Goal: Task Accomplishment & Management: Manage account settings

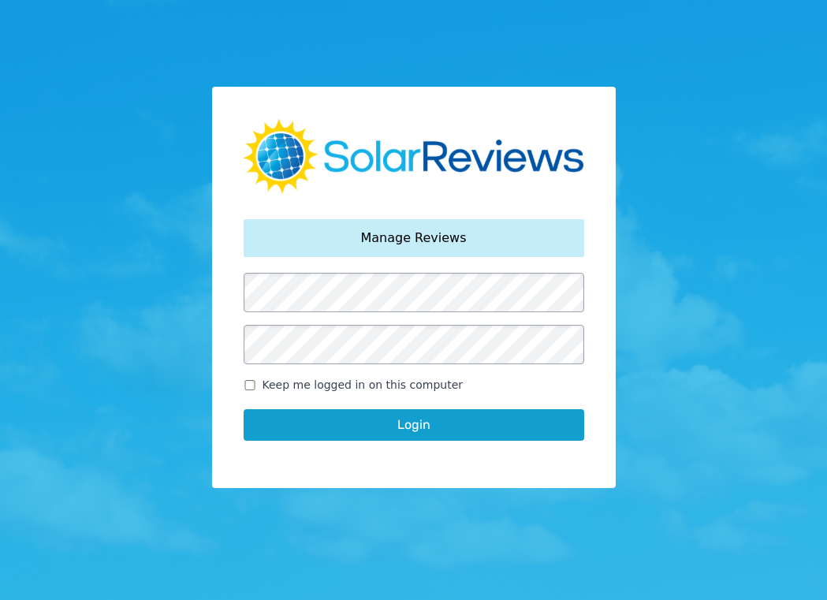
click at [249, 382] on input "Keep me logged in on this computer" at bounding box center [250, 385] width 13 height 10
checkbox input "true"
click at [399, 429] on button "Login" at bounding box center [414, 425] width 340 height 32
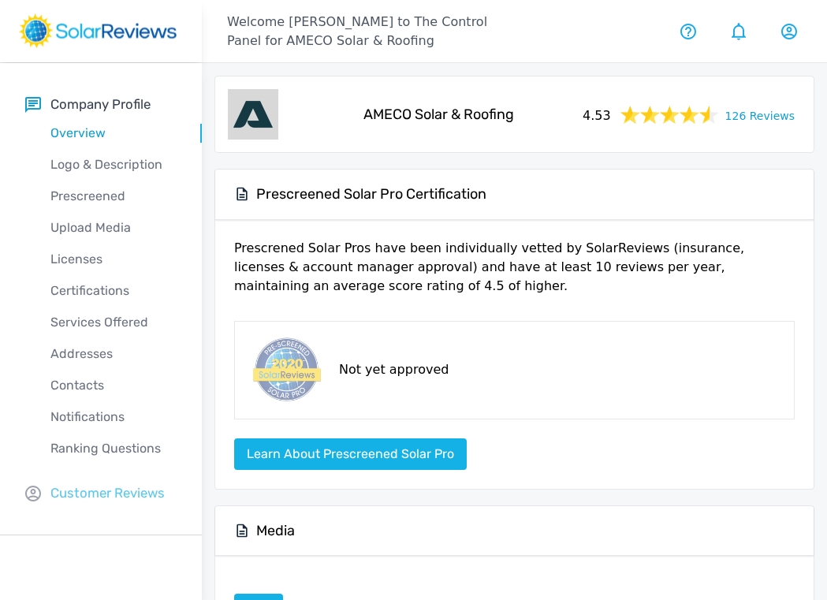
click at [95, 489] on p "Customer Reviews" at bounding box center [107, 493] width 114 height 20
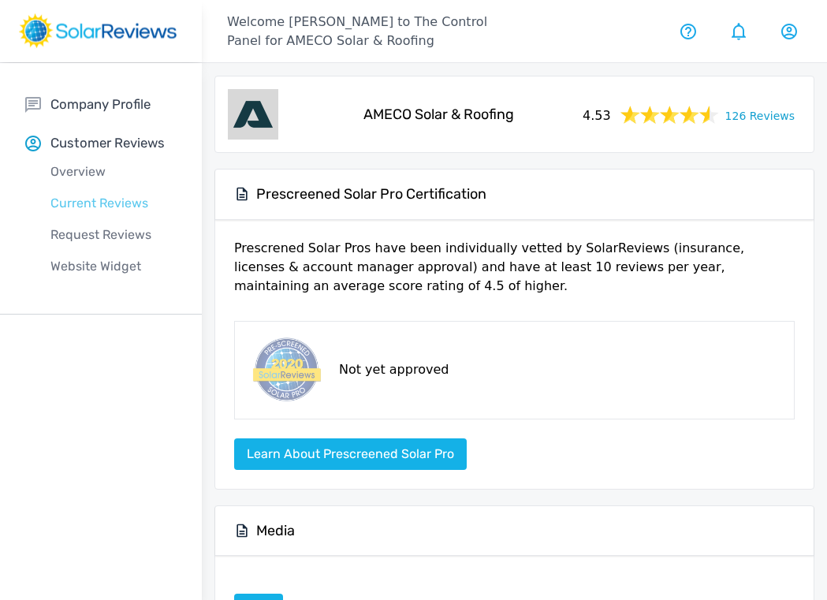
click at [106, 208] on p "Current Reviews" at bounding box center [113, 203] width 177 height 19
